Goal: Task Accomplishment & Management: Manage account settings

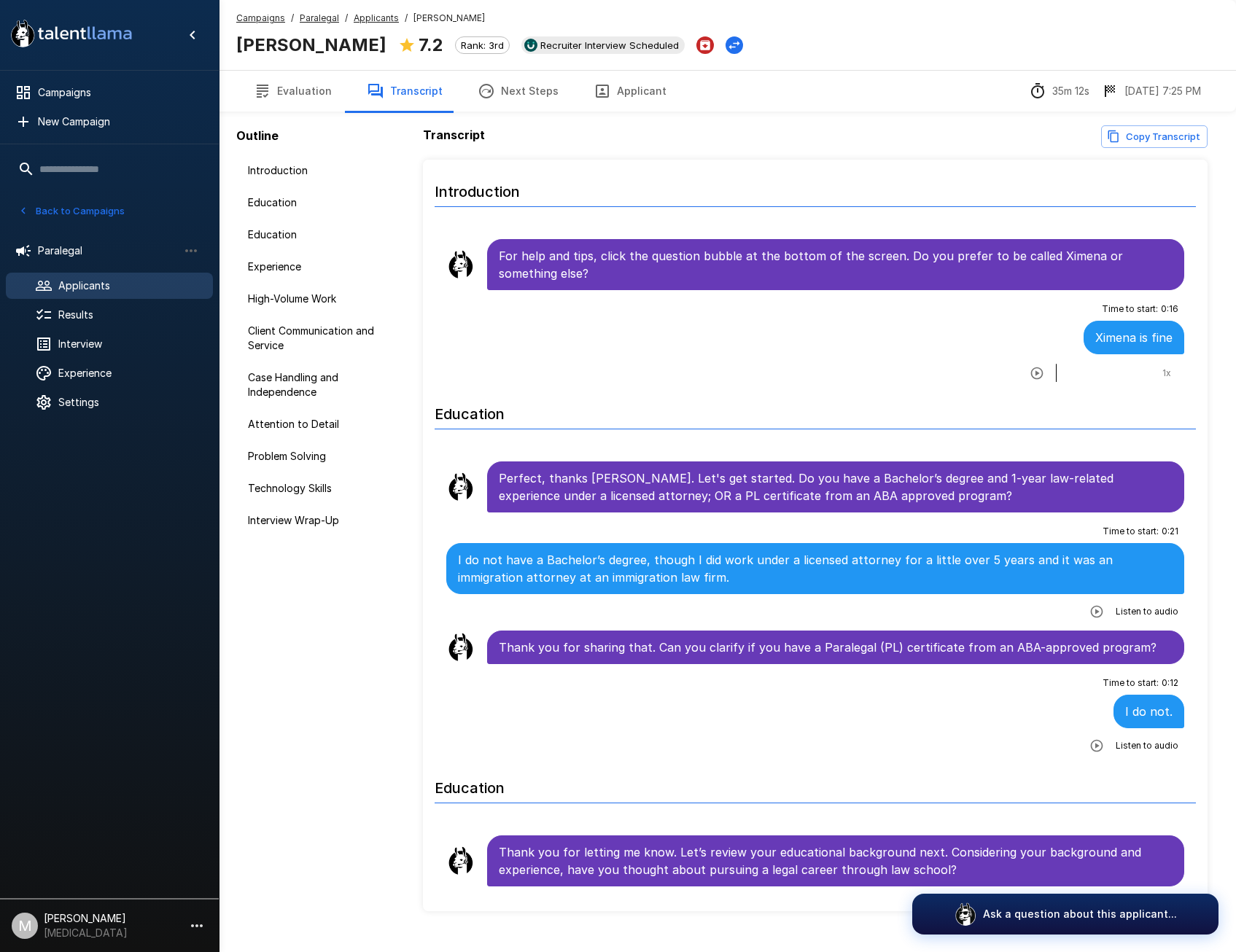
scroll to position [1166, 0]
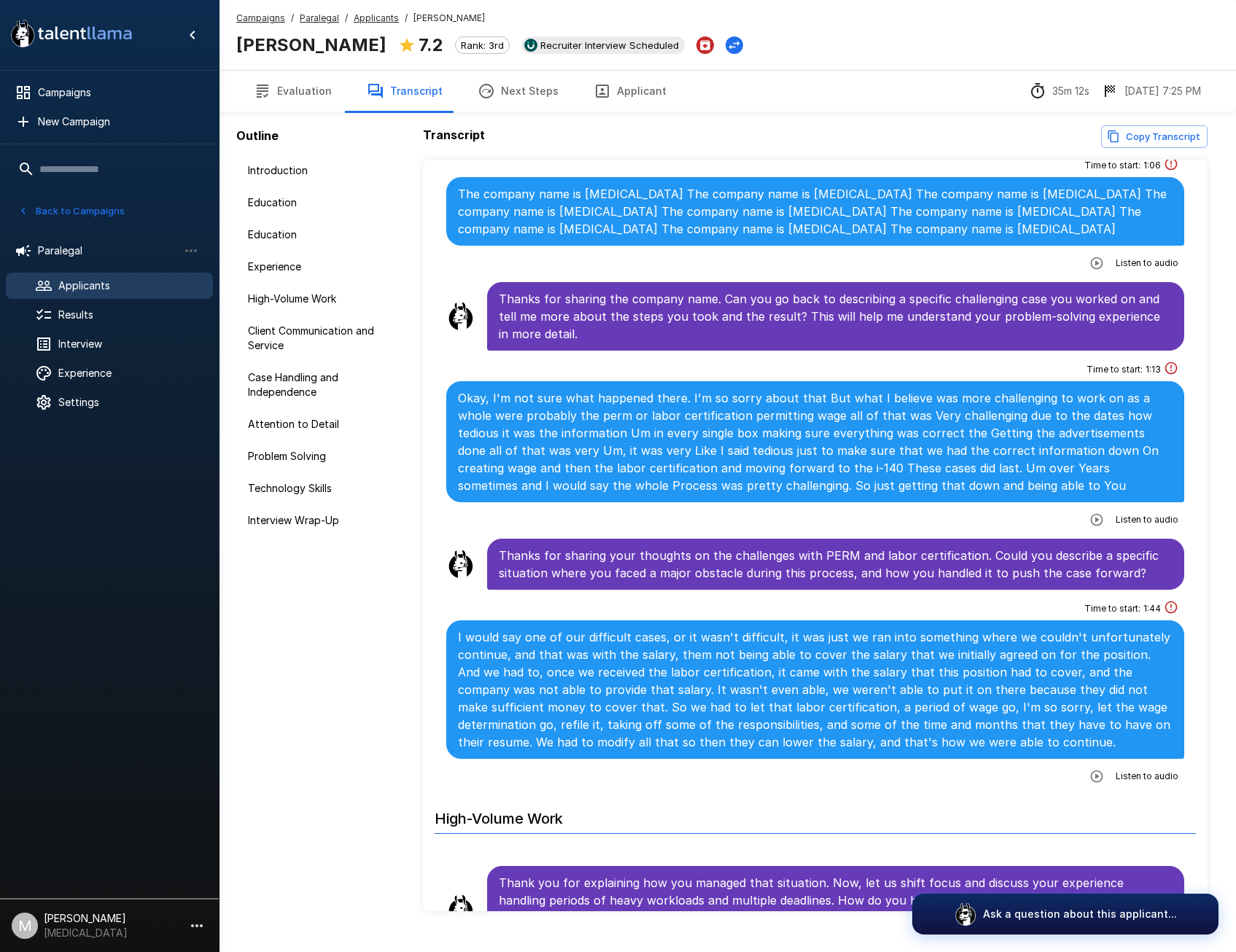
click at [93, 288] on span "Applicants" at bounding box center [129, 285] width 143 height 14
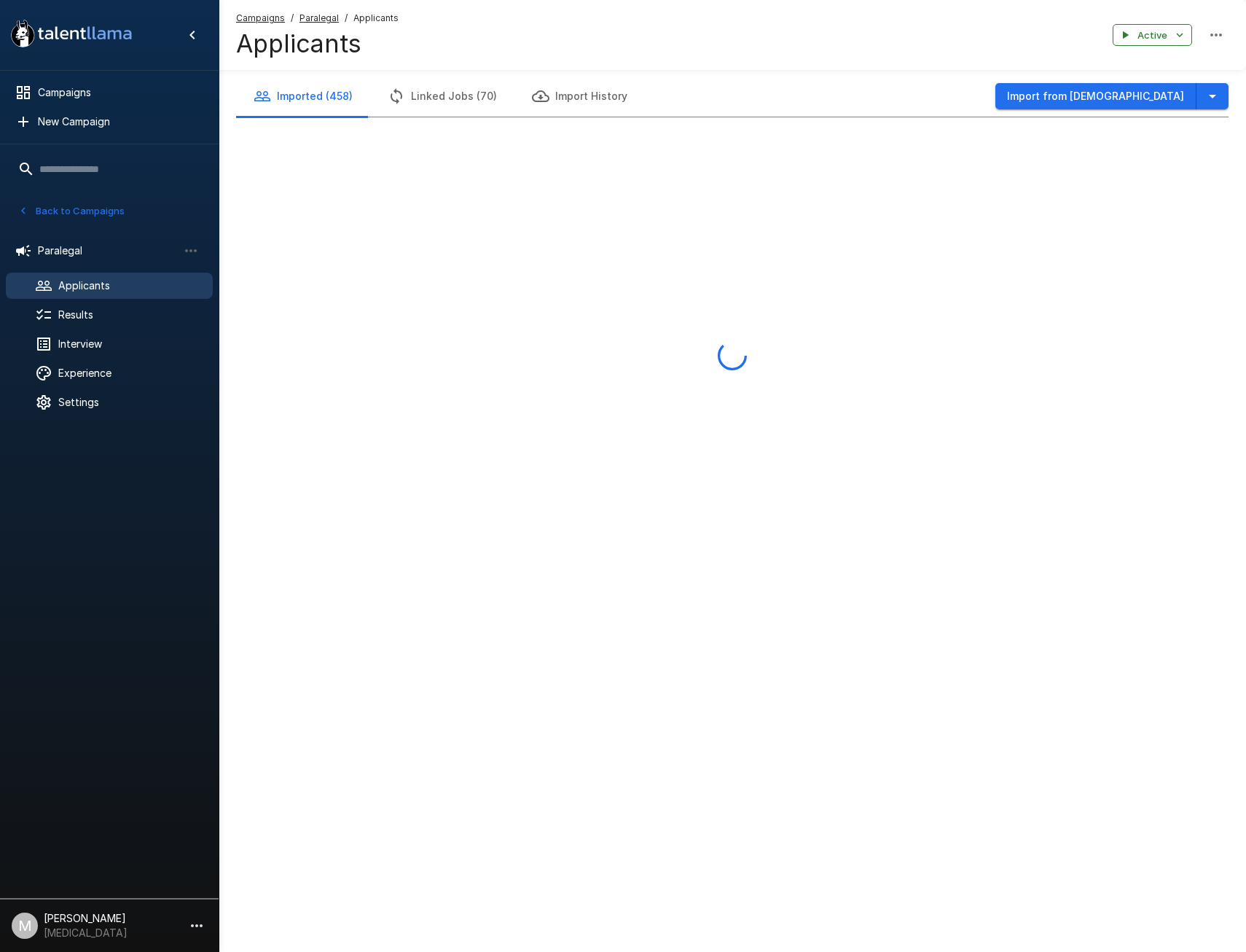
click at [266, 12] on span "Campaigns" at bounding box center [260, 18] width 49 height 14
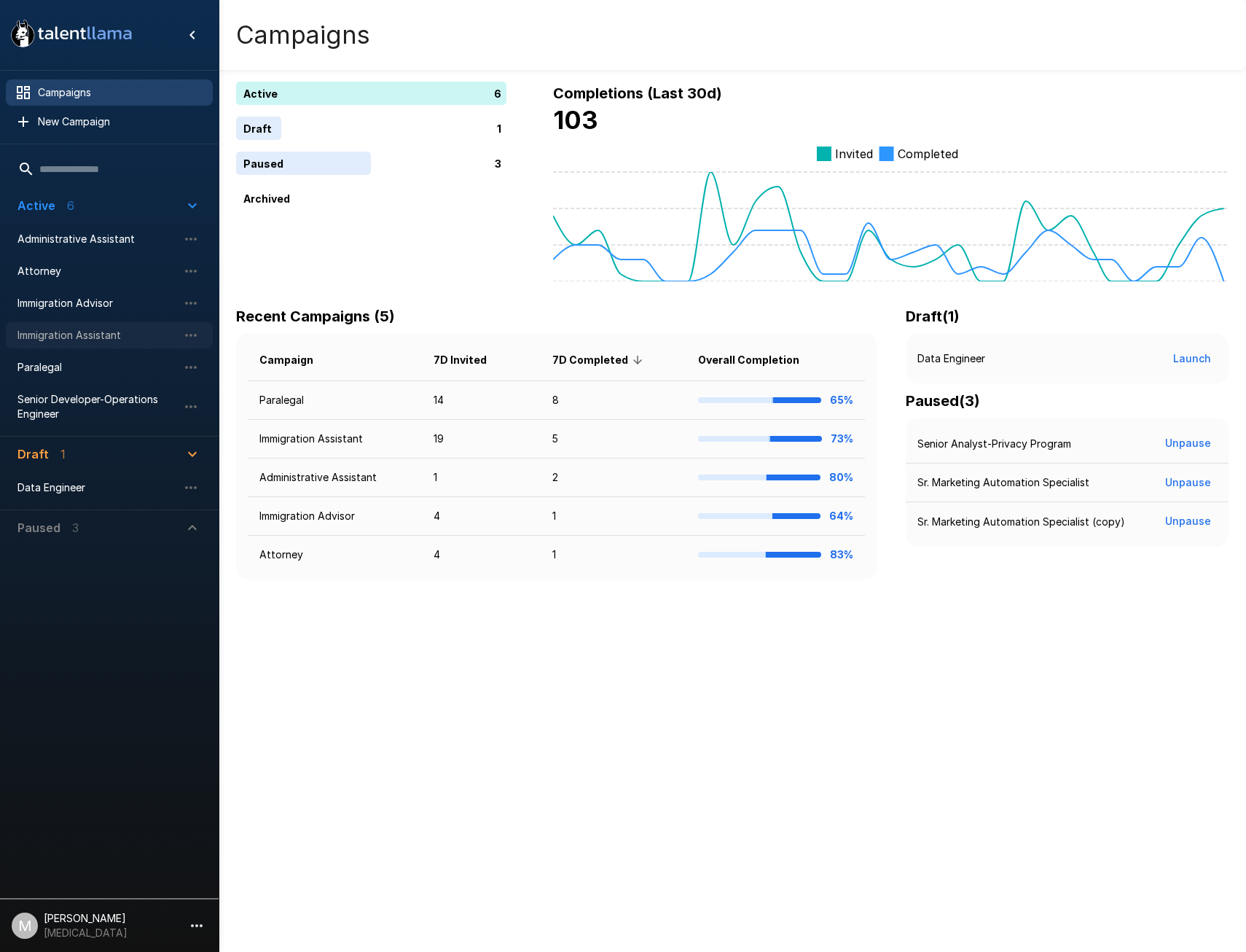
click at [93, 339] on span "Immigration Assistant" at bounding box center [97, 335] width 160 height 14
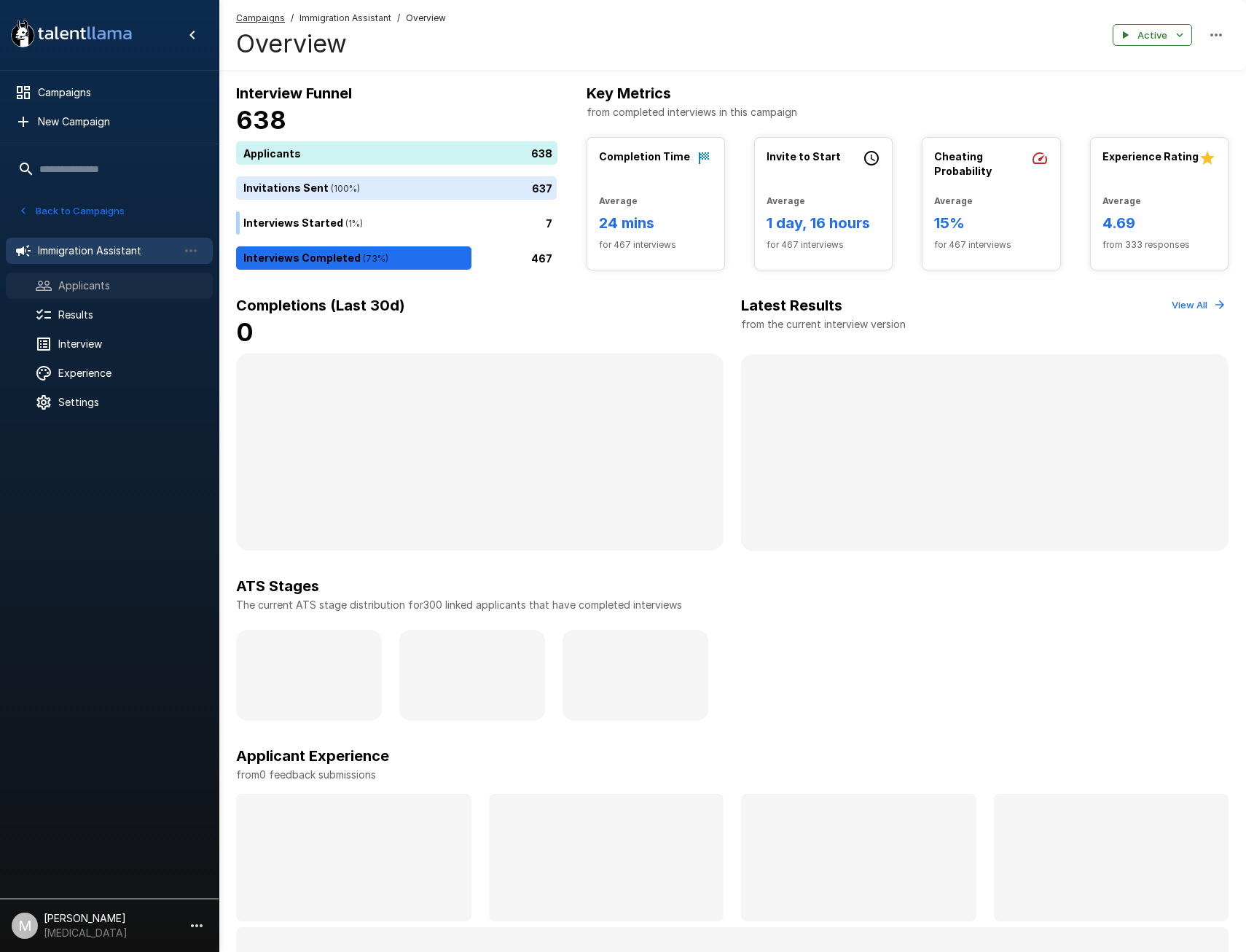
click at [74, 288] on span "Applicants" at bounding box center [129, 285] width 143 height 14
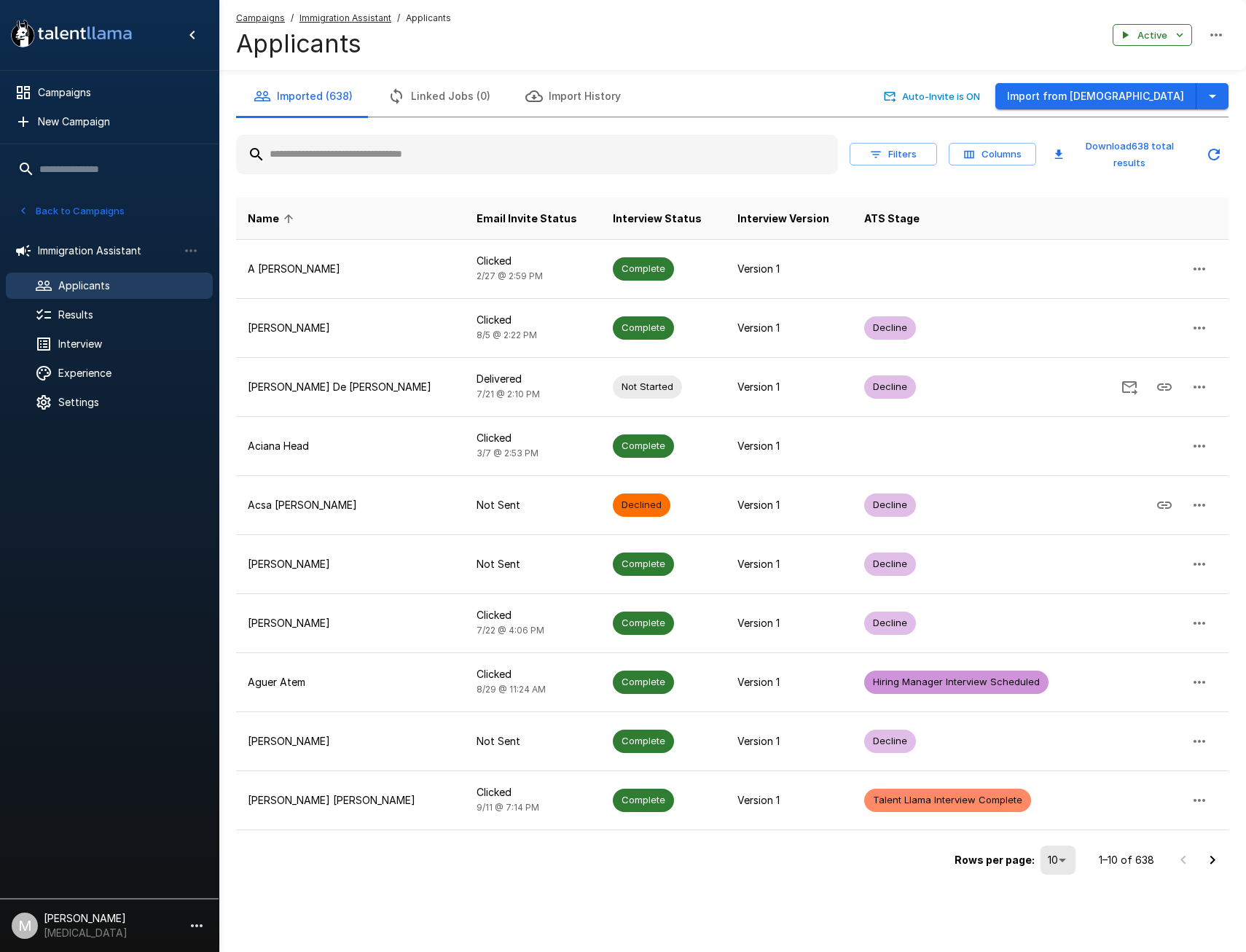
click at [377, 152] on input "text" at bounding box center [537, 154] width 602 height 26
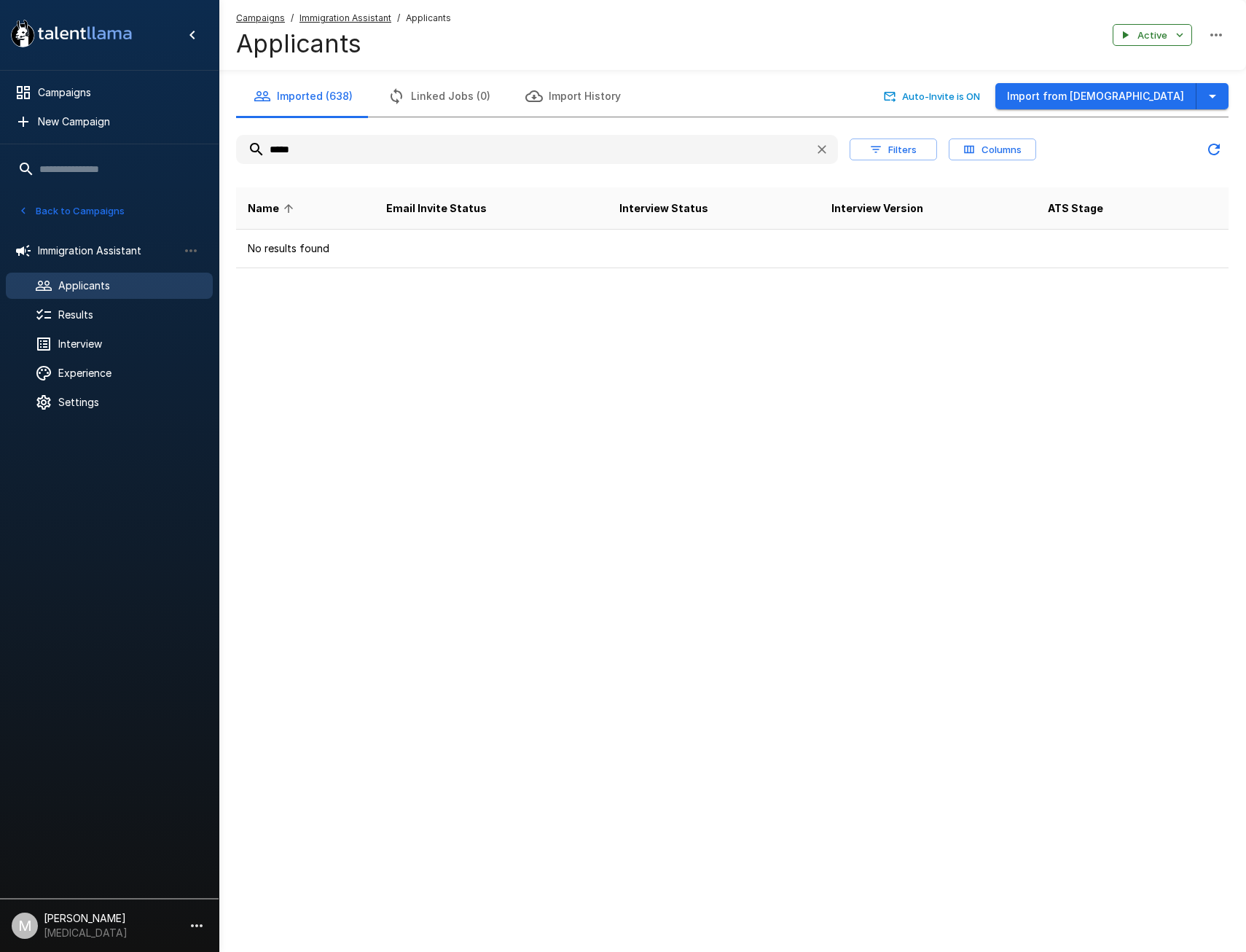
drag, startPoint x: 348, startPoint y: 150, endPoint x: 72, endPoint y: 138, distance: 276.3
click at [218, 140] on div ".st0{fill:#FFFFFF;} .st1{fill:#76a4ed;} Campaigns New Campaign Active 6 Adminis…" at bounding box center [732, 163] width 1028 height 327
type input "*****"
click at [247, 22] on u "Campaigns" at bounding box center [260, 18] width 49 height 11
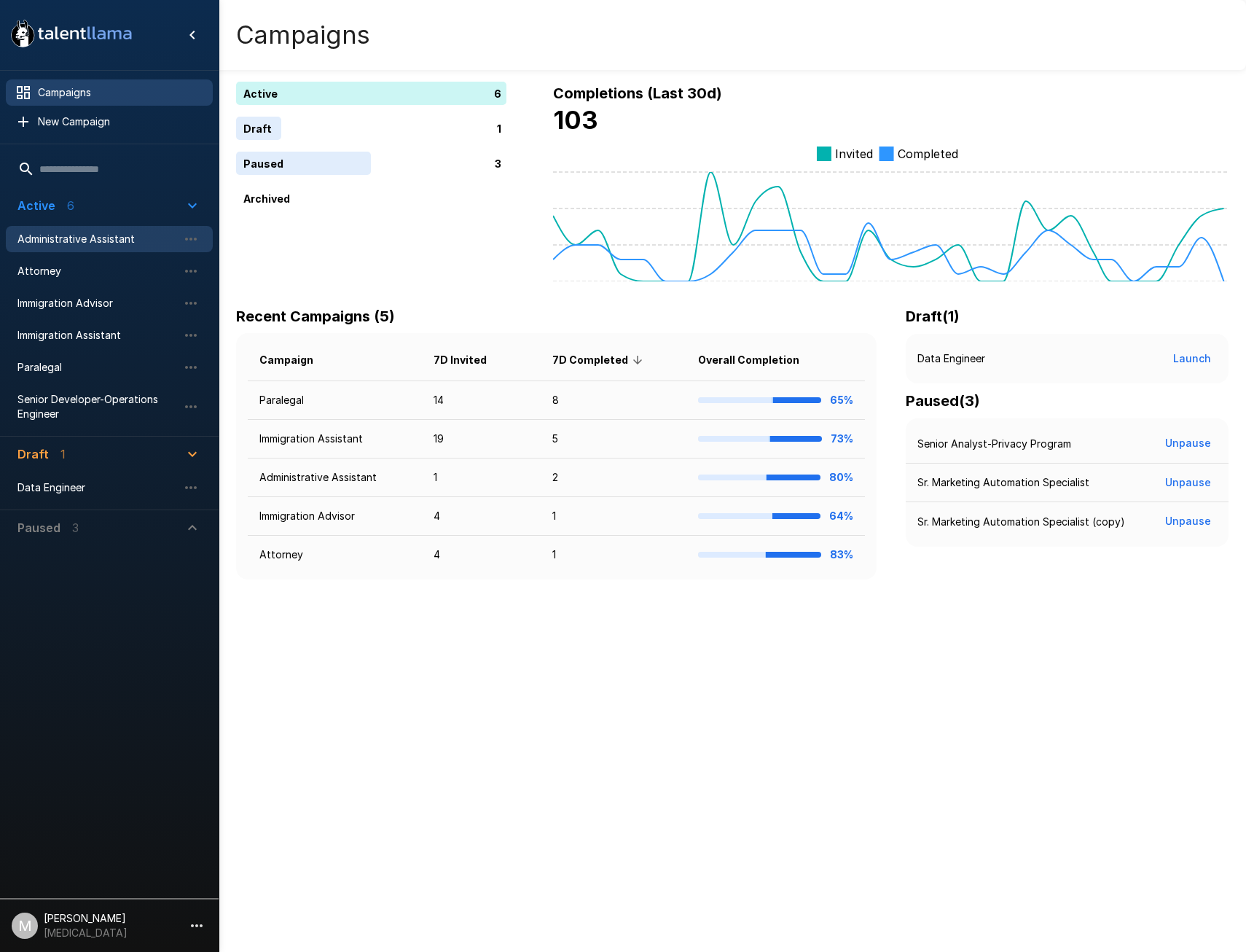
click at [78, 246] on div "Administrative Assistant" at bounding box center [109, 239] width 207 height 26
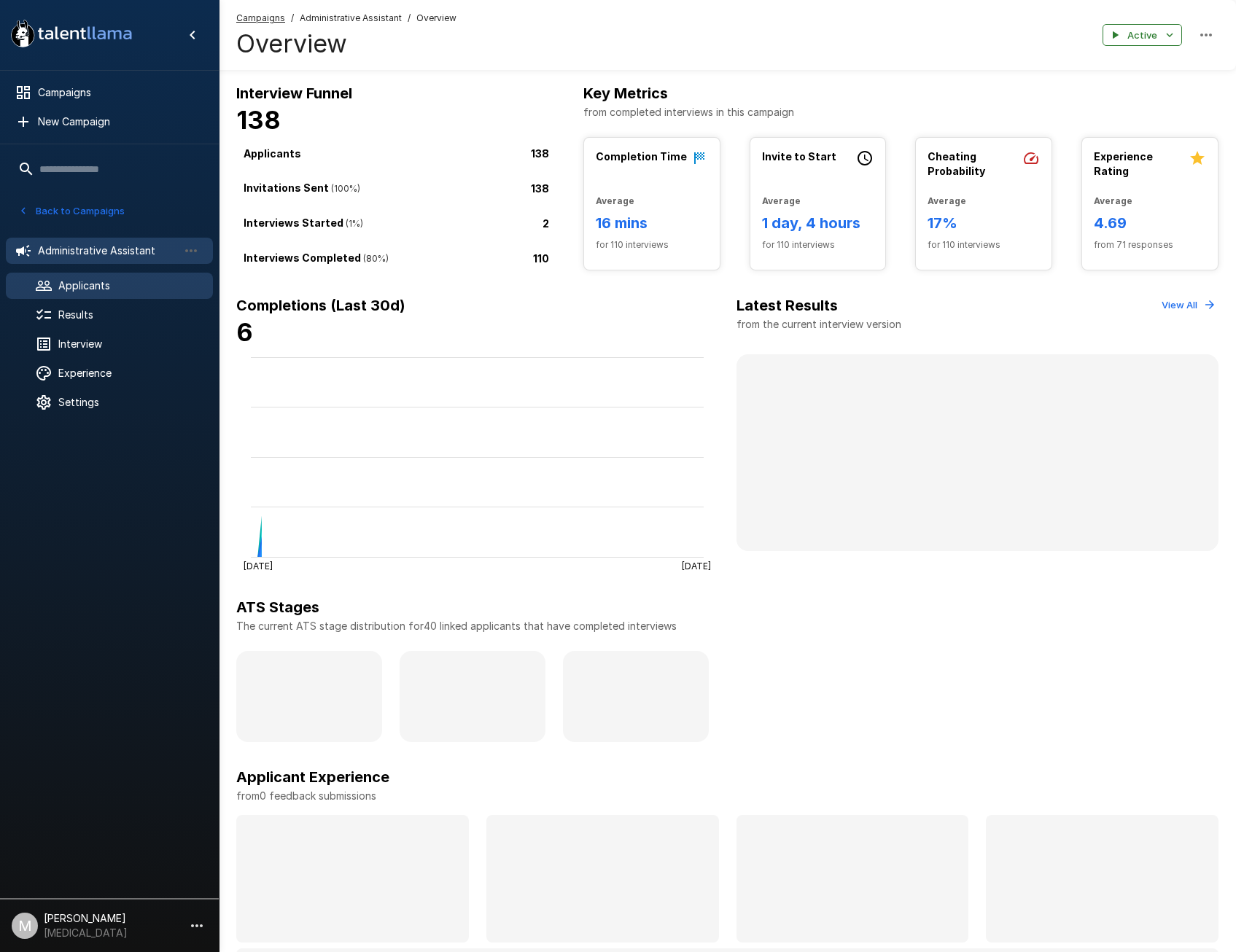
click at [98, 287] on span "Applicants" at bounding box center [129, 285] width 143 height 14
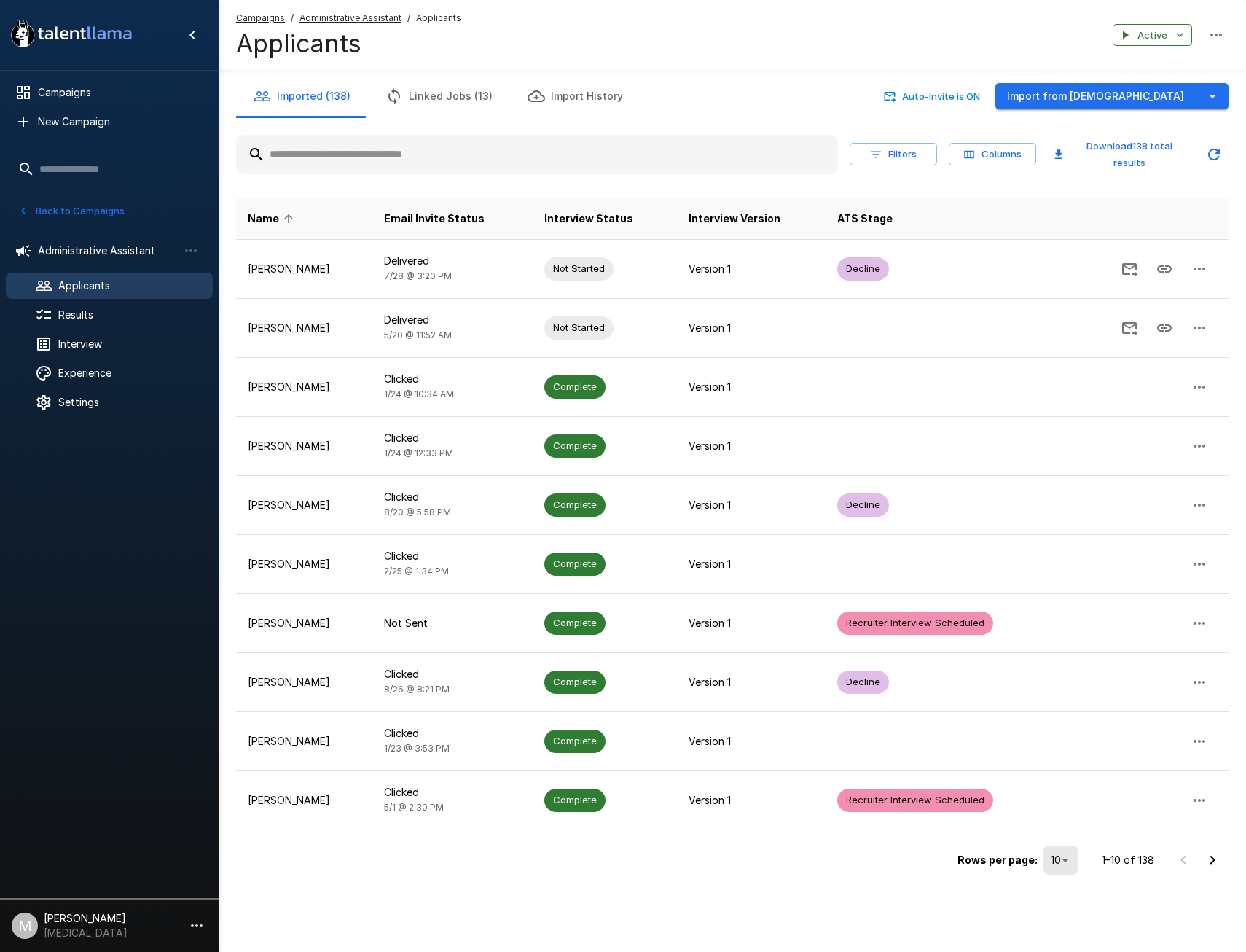
click at [343, 158] on input "text" at bounding box center [537, 154] width 602 height 26
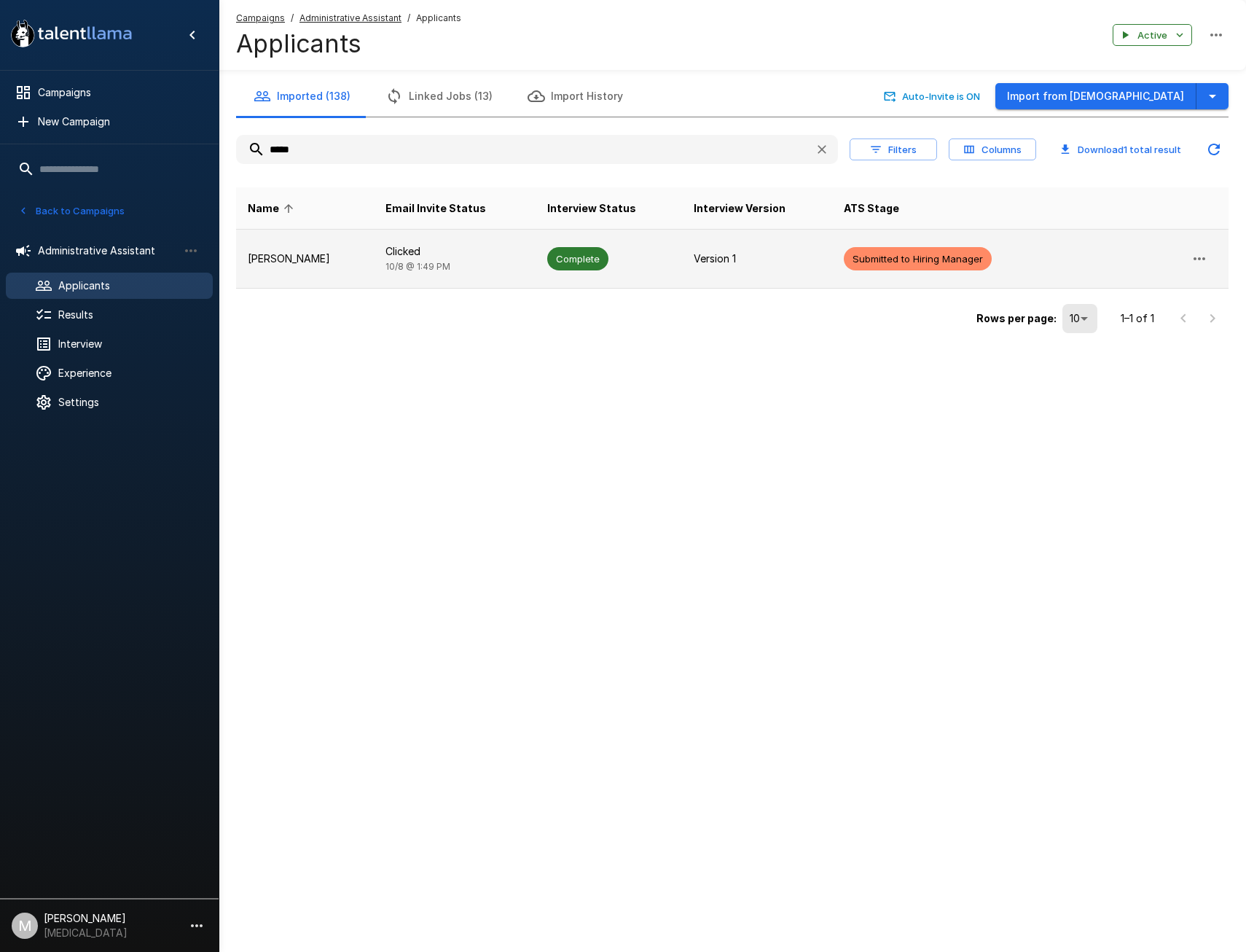
type input "*****"
click at [330, 257] on p "[PERSON_NAME]" at bounding box center [304, 258] width 114 height 14
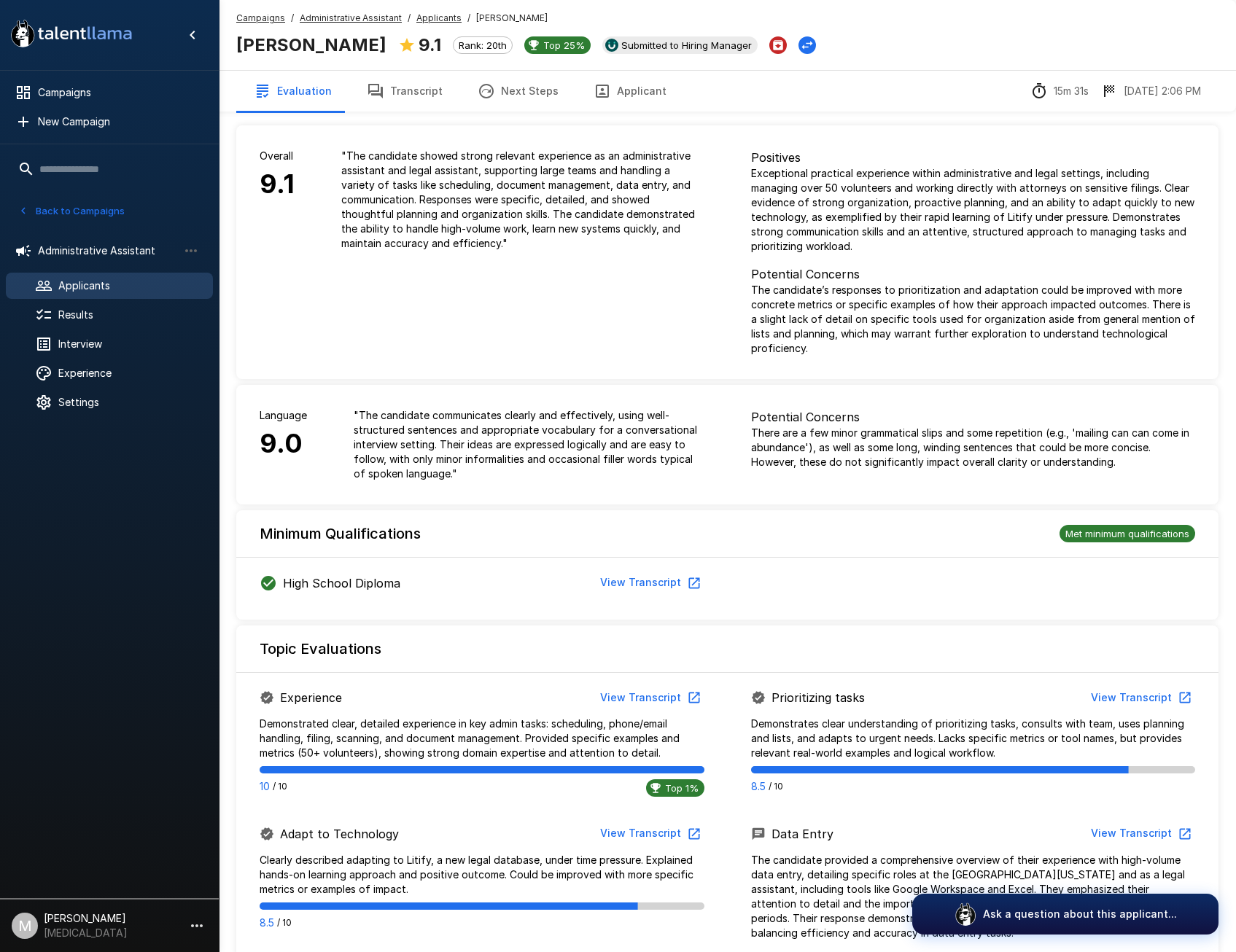
click at [423, 96] on button "Transcript" at bounding box center [405, 91] width 111 height 41
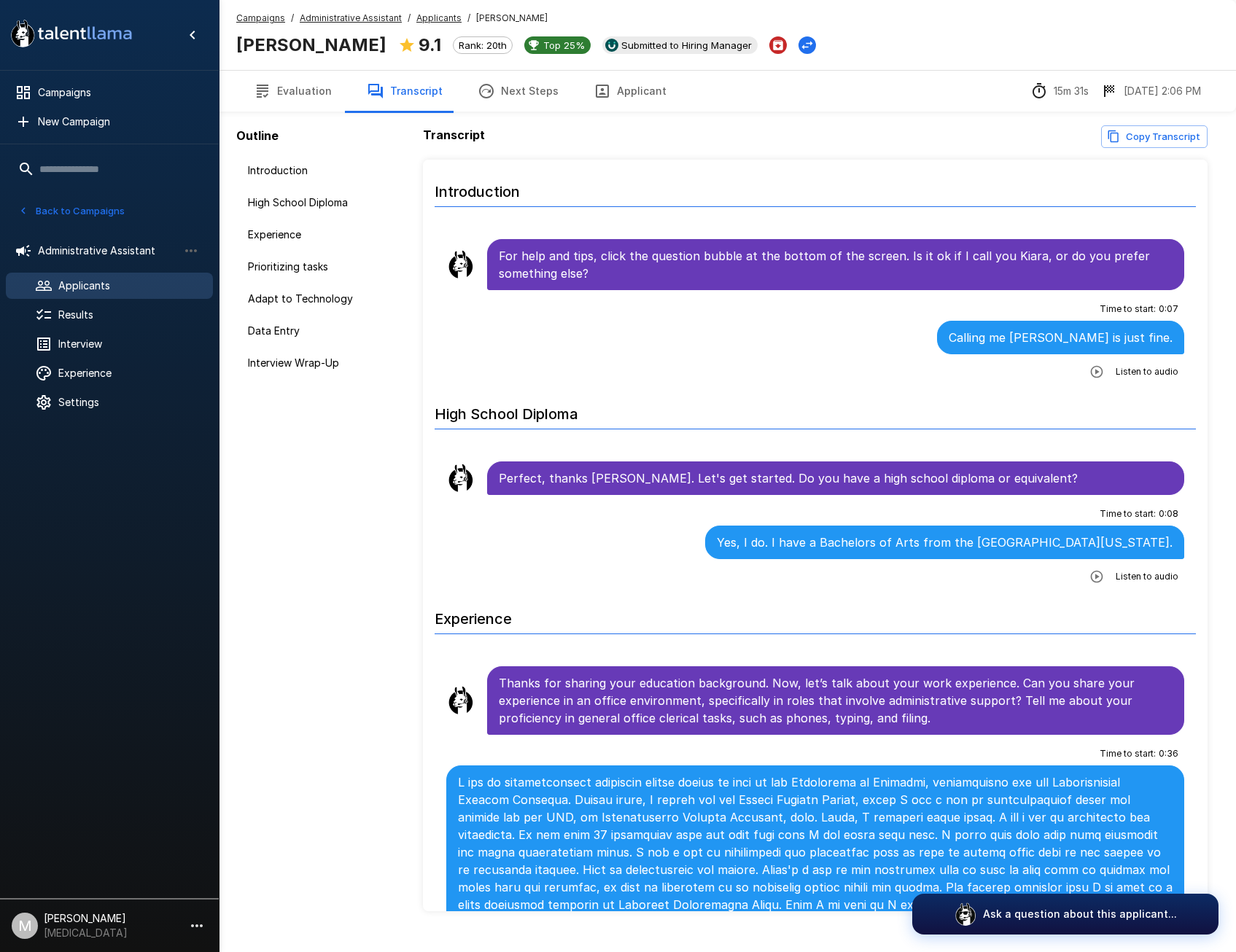
click at [1091, 371] on icon "button" at bounding box center [1097, 371] width 13 height 13
click at [268, 731] on div "Outline Introduction High School Diploma Experience Prioritizing tasks Adapt to…" at bounding box center [314, 539] width 192 height 1078
click at [611, 86] on button "Applicant" at bounding box center [630, 91] width 108 height 41
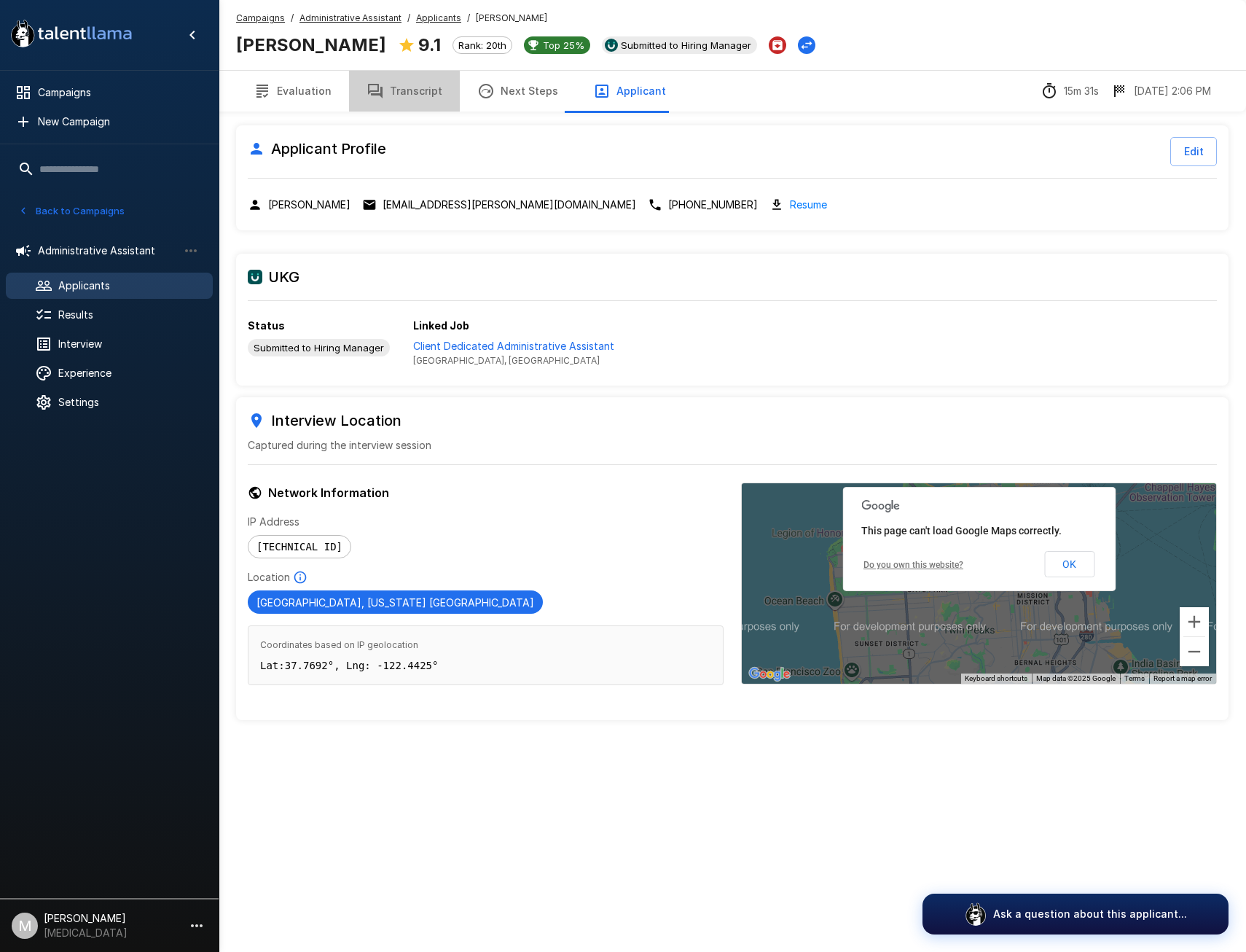
click at [413, 100] on button "Transcript" at bounding box center [405, 91] width 111 height 41
